Goal: Find specific page/section: Find specific page/section

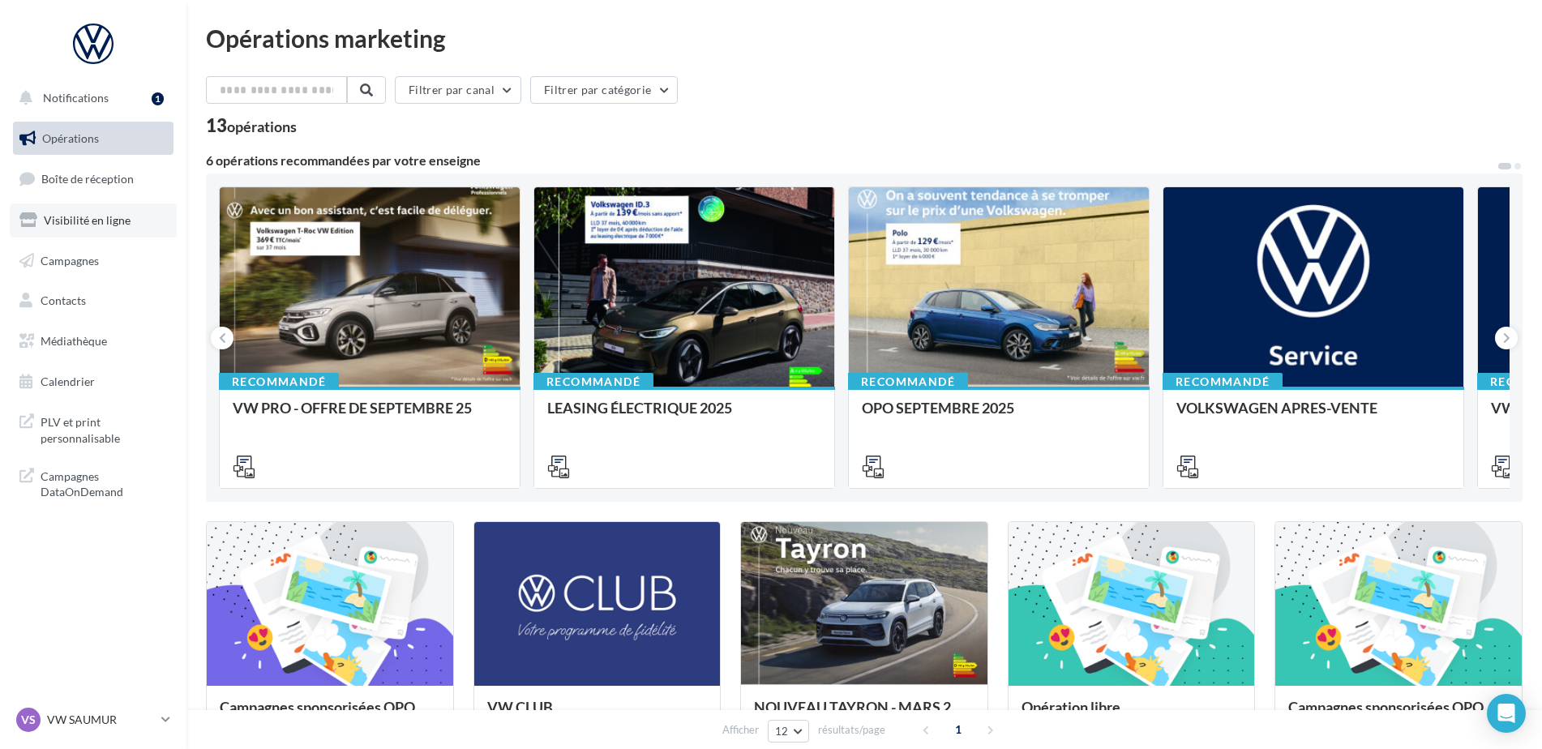
click at [125, 216] on span "Visibilité en ligne" at bounding box center [87, 220] width 87 height 14
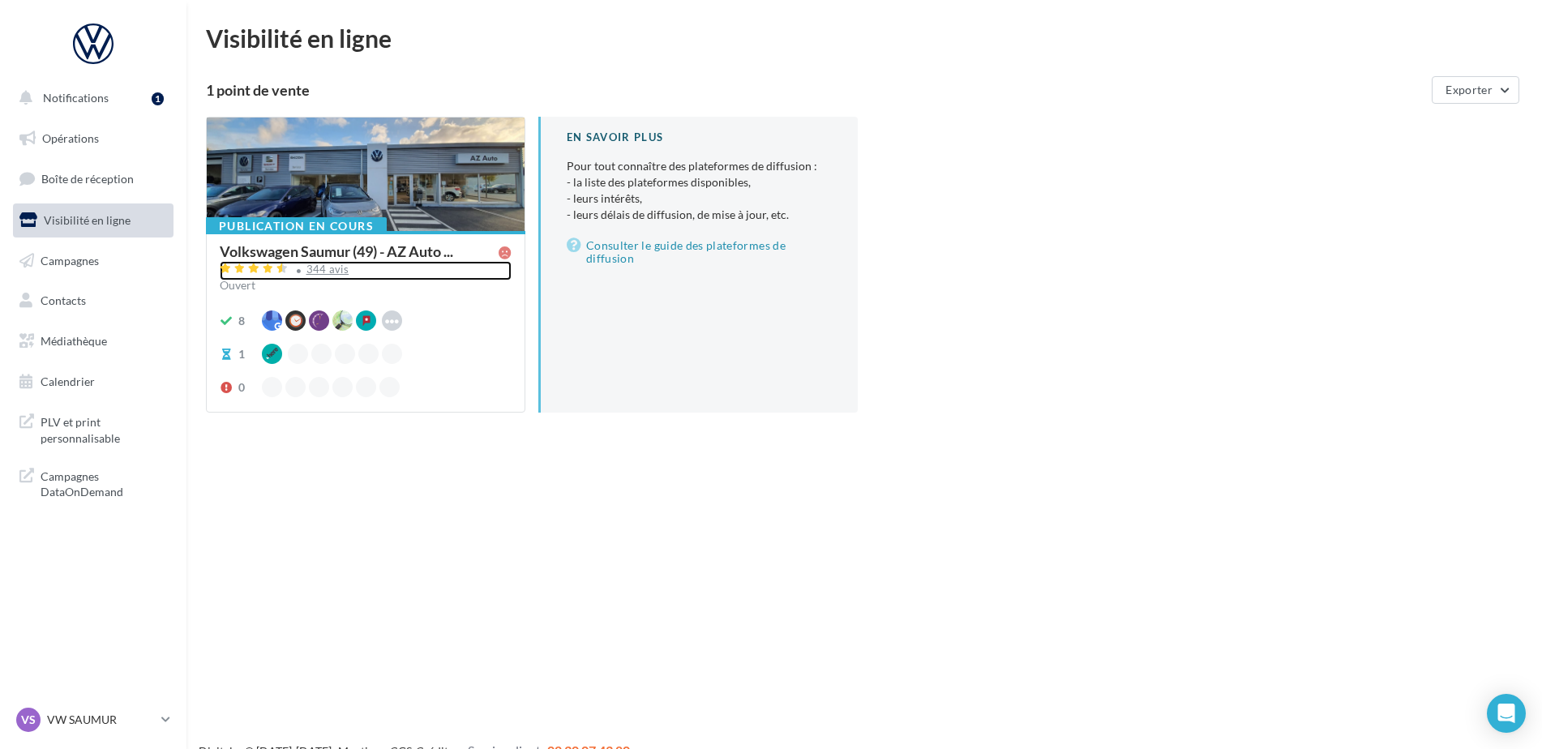
click at [328, 265] on div "344 avis" at bounding box center [328, 269] width 43 height 11
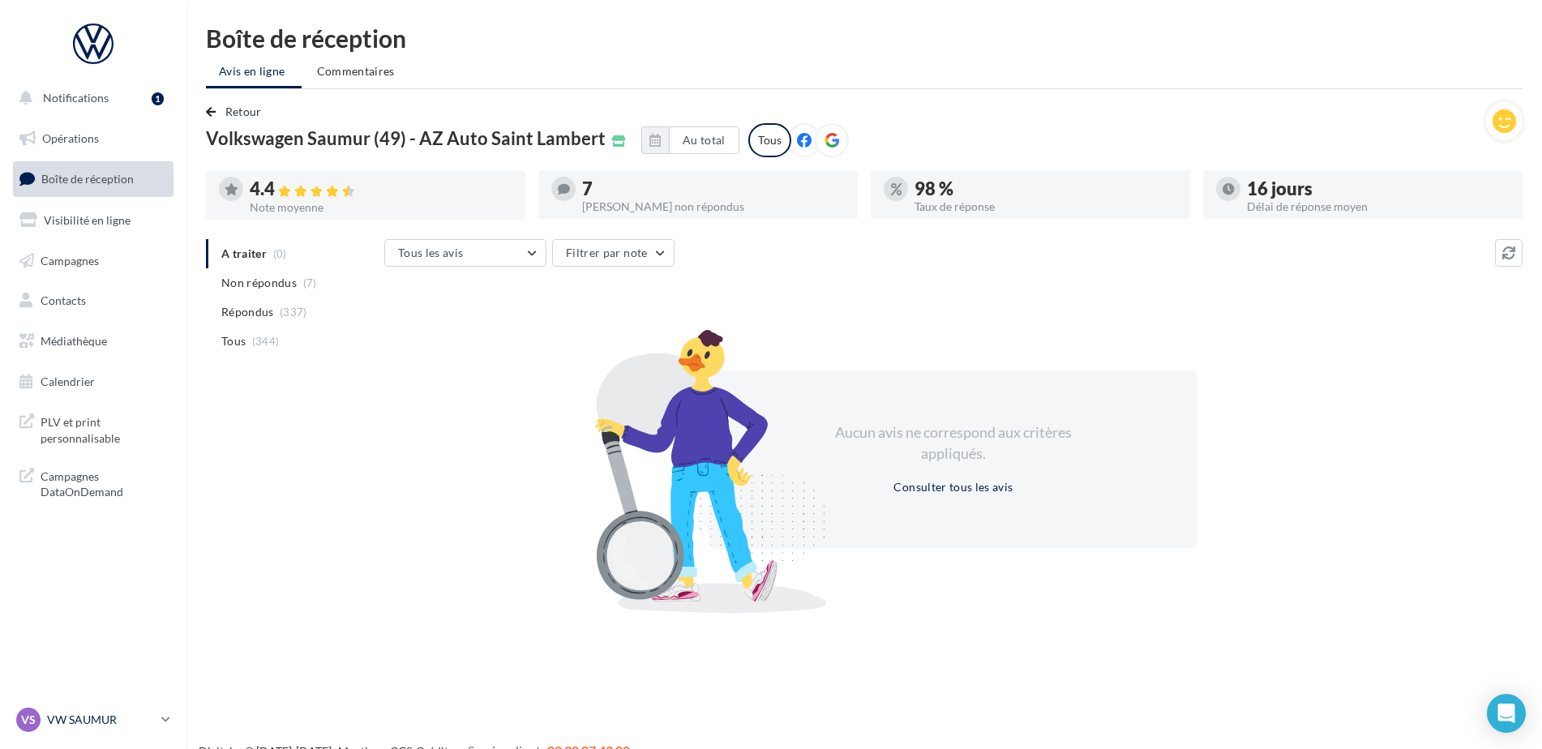
click at [84, 716] on p "VW SAUMUR" at bounding box center [101, 720] width 108 height 16
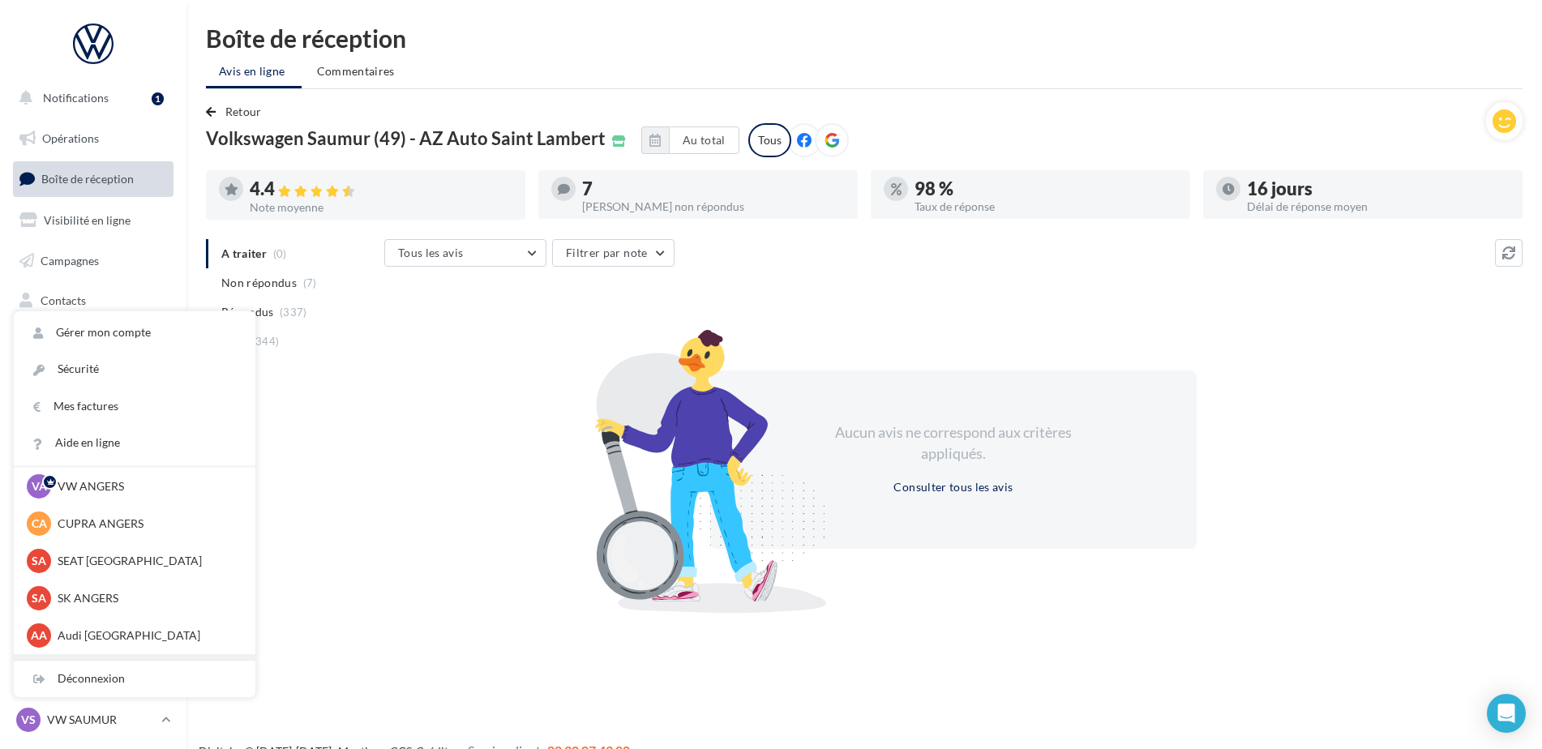
scroll to position [149, 0]
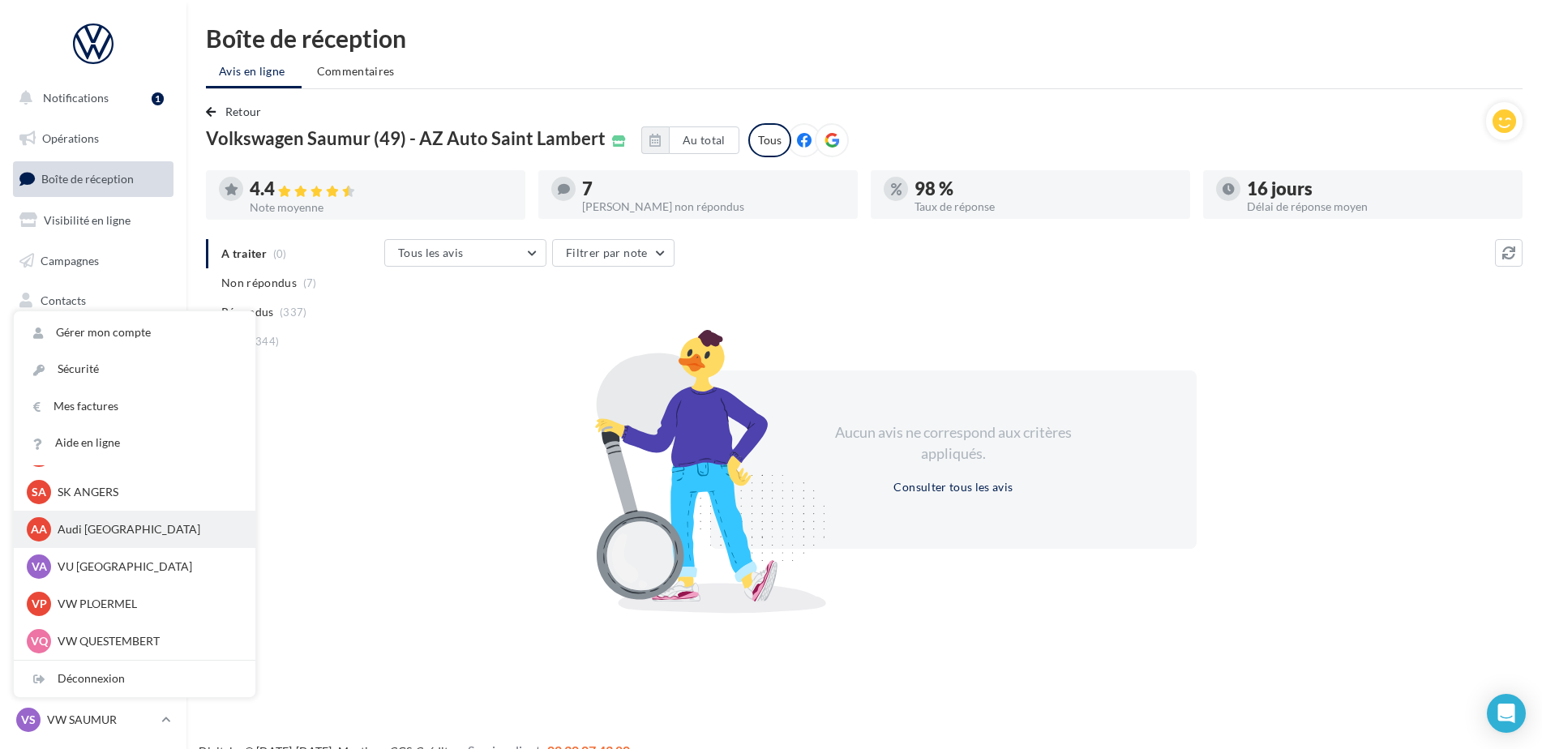
click at [92, 527] on p "Audi [GEOGRAPHIC_DATA]" at bounding box center [147, 529] width 178 height 16
